Goal: Information Seeking & Learning: Stay updated

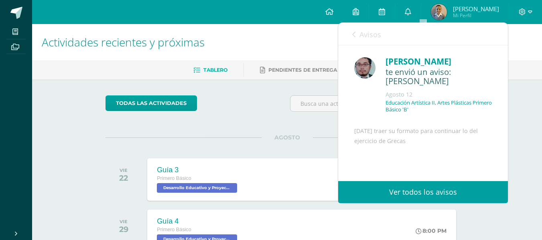
click at [358, 38] on link "Avisos" at bounding box center [366, 34] width 29 height 23
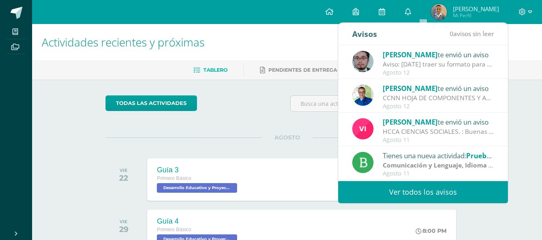
click at [299, 36] on h1 "Actividades recientes y próximas" at bounding box center [287, 42] width 491 height 37
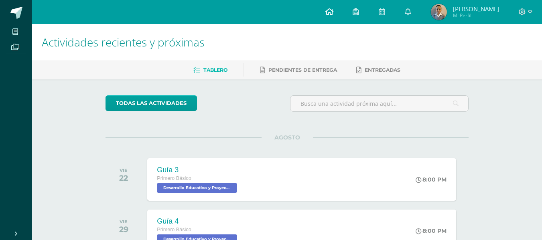
click at [333, 17] on link at bounding box center [329, 12] width 27 height 24
click at [421, 16] on link at bounding box center [408, 12] width 26 height 24
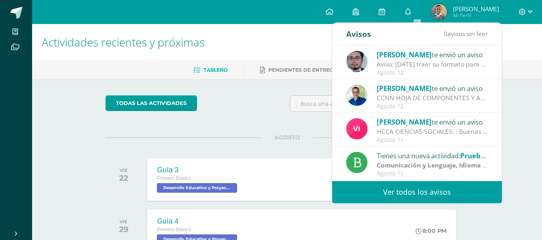
click at [425, 191] on link "Ver todos los avisos" at bounding box center [417, 192] width 170 height 22
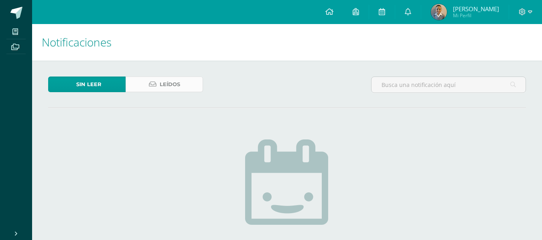
click at [197, 88] on link "Leídos" at bounding box center [164, 85] width 77 height 16
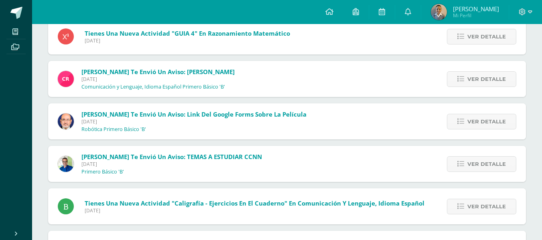
scroll to position [958, 0]
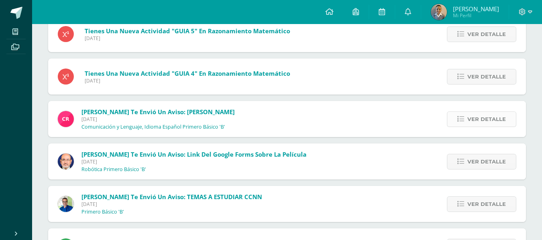
click at [474, 117] on span "Ver detalle" at bounding box center [487, 119] width 39 height 15
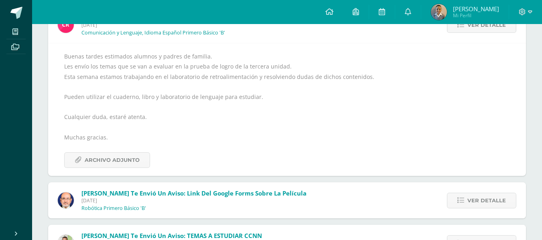
scroll to position [1039, 0]
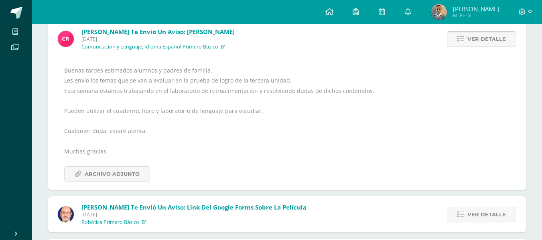
click at [468, 41] on link "Ver detalle" at bounding box center [481, 39] width 69 height 16
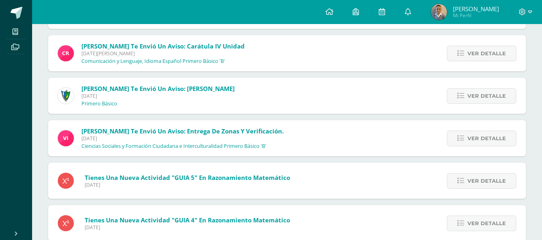
scroll to position [758, 0]
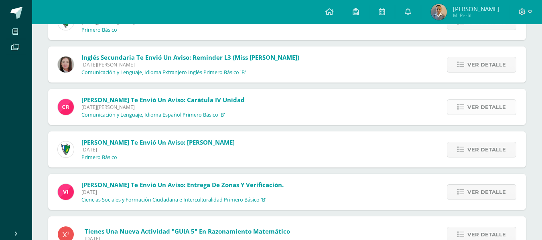
click at [464, 107] on icon at bounding box center [461, 107] width 7 height 7
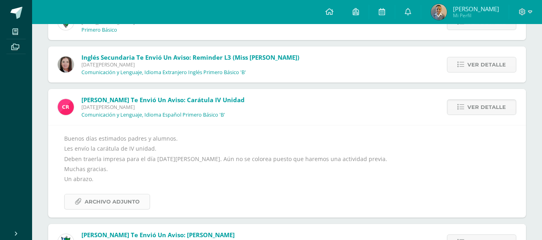
click at [131, 207] on span "Archivo Adjunto" at bounding box center [112, 202] width 55 height 15
